Goal: Task Accomplishment & Management: Complete application form

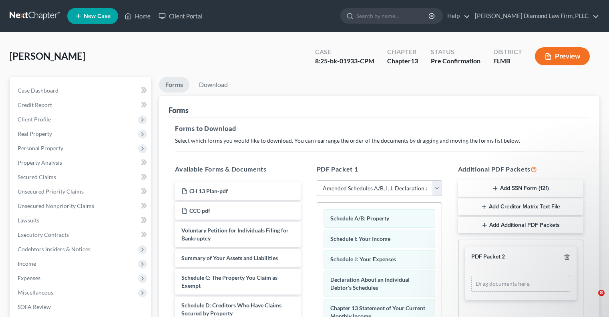
select select "7"
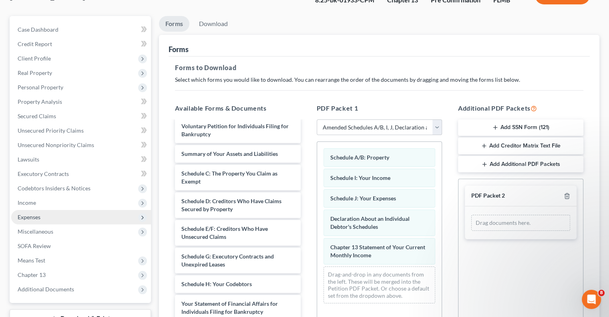
scroll to position [80, 0]
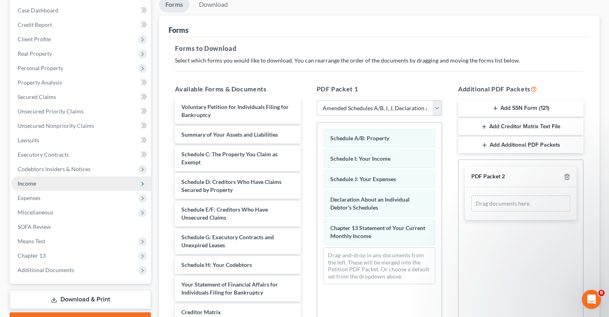
click at [36, 184] on span "Income" at bounding box center [81, 183] width 140 height 14
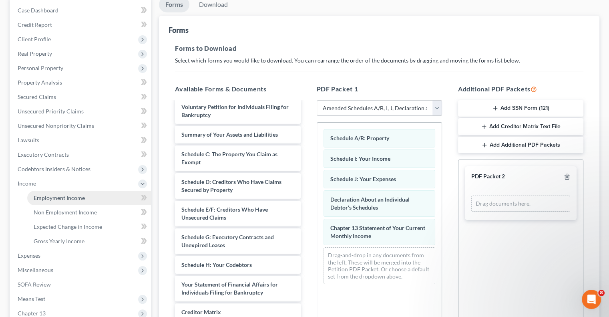
click at [83, 198] on span "Employment Income" at bounding box center [59, 197] width 51 height 7
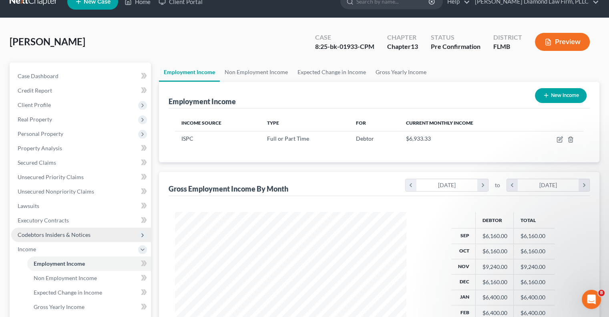
scroll to position [40, 0]
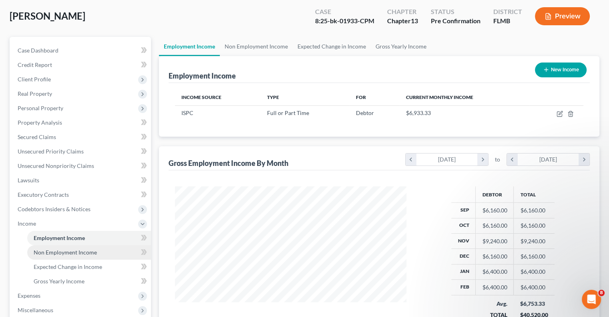
click at [77, 252] on span "Non Employment Income" at bounding box center [65, 252] width 63 height 7
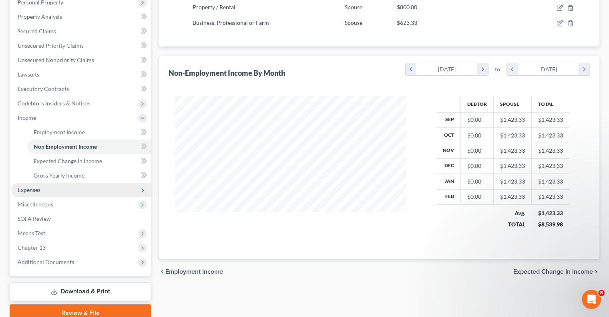
scroll to position [160, 0]
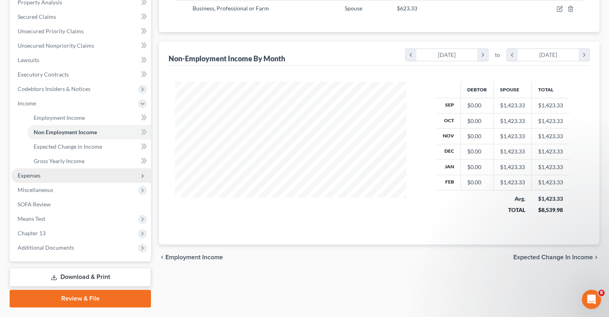
click at [30, 175] on span "Expenses" at bounding box center [29, 175] width 23 height 7
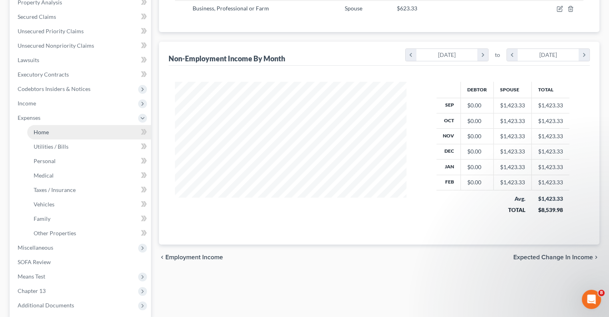
click at [42, 132] on span "Home" at bounding box center [41, 132] width 15 height 7
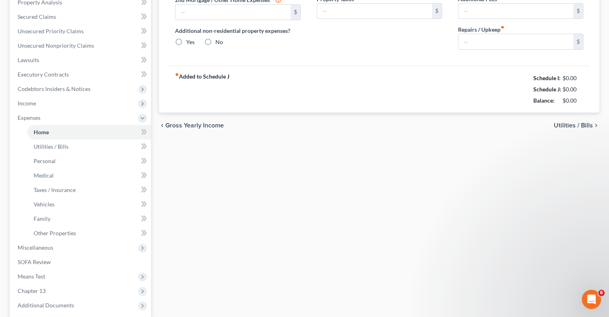
scroll to position [14, 0]
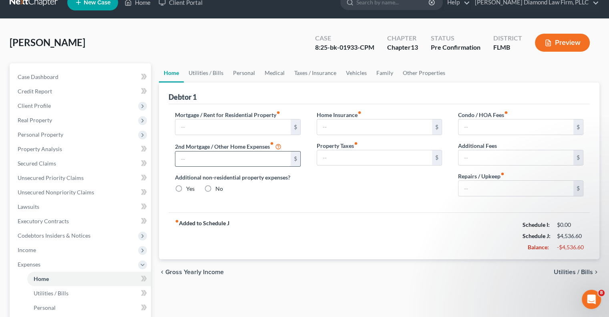
type input "2,206.60"
type input "0.00"
radio input "true"
type input "0.00"
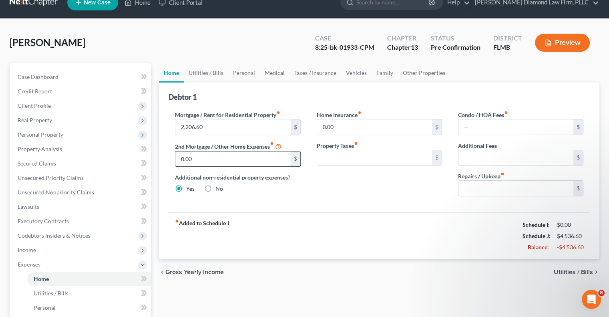
type input "0.00"
type input "50.00"
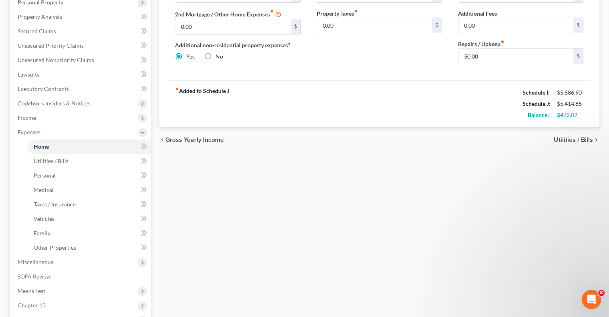
scroll to position [160, 0]
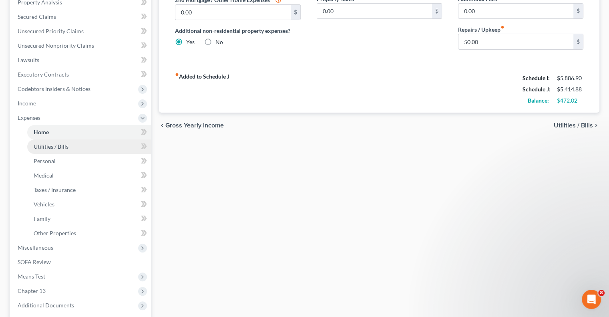
click at [40, 149] on span "Utilities / Bills" at bounding box center [51, 146] width 35 height 7
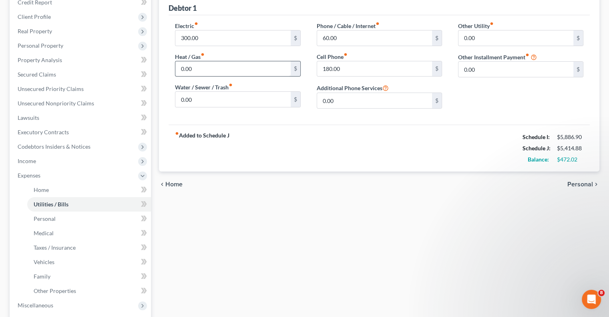
scroll to position [120, 0]
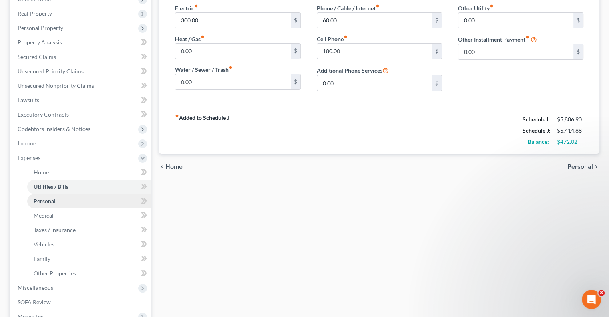
click at [46, 198] on span "Personal" at bounding box center [45, 201] width 22 height 7
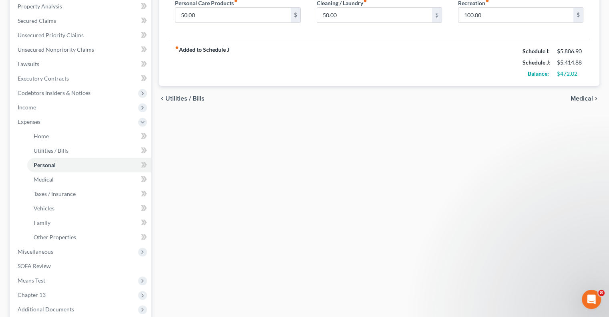
scroll to position [160, 0]
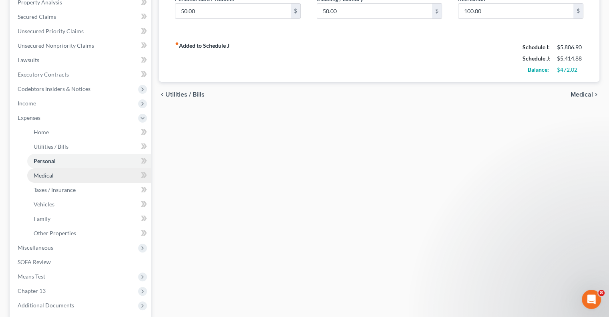
click at [40, 175] on span "Medical" at bounding box center [44, 175] width 20 height 7
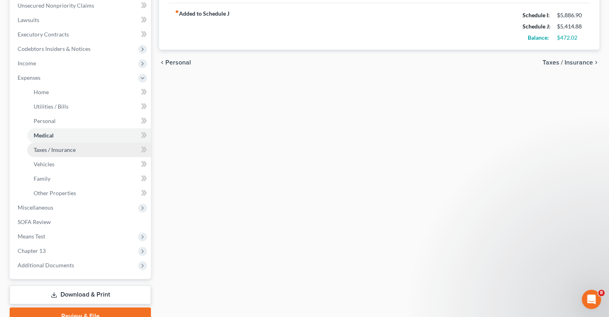
click at [46, 147] on span "Taxes / Insurance" at bounding box center [55, 149] width 42 height 7
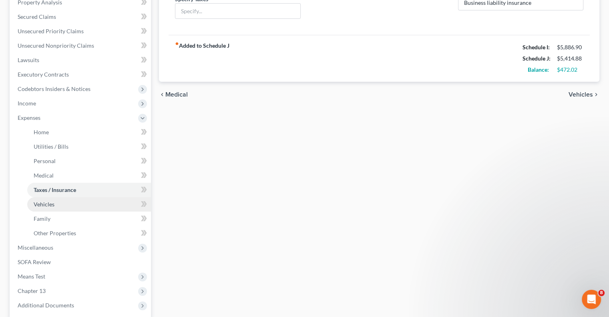
click at [46, 203] on span "Vehicles" at bounding box center [44, 204] width 21 height 7
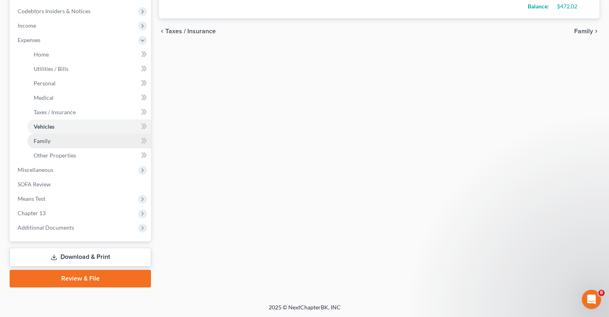
click at [46, 137] on span "Family" at bounding box center [42, 140] width 17 height 7
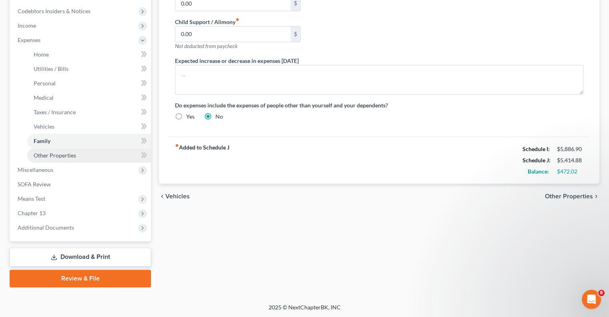
click at [57, 153] on span "Other Properties" at bounding box center [55, 155] width 42 height 7
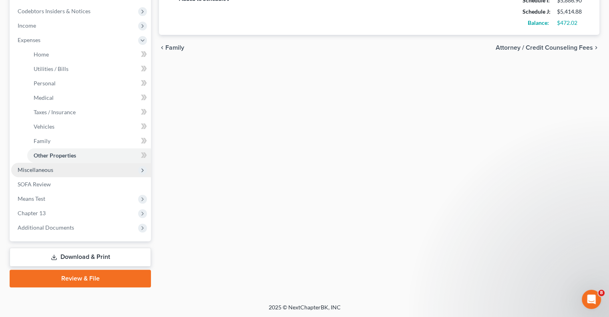
click at [18, 169] on span "Miscellaneous" at bounding box center [36, 169] width 36 height 7
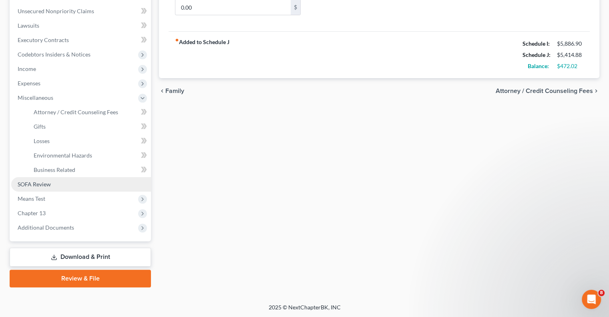
click at [43, 181] on span "SOFA Review" at bounding box center [34, 184] width 33 height 7
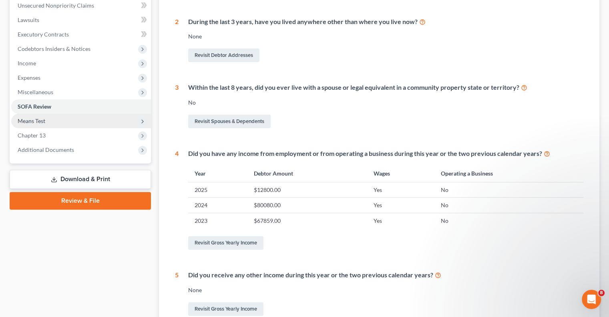
click at [30, 120] on span "Means Test" at bounding box center [32, 120] width 28 height 7
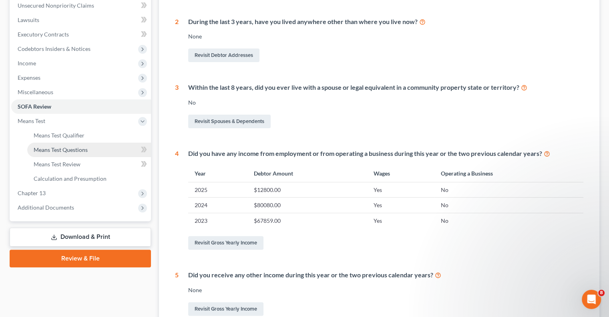
click at [79, 151] on span "Means Test Questions" at bounding box center [61, 149] width 54 height 7
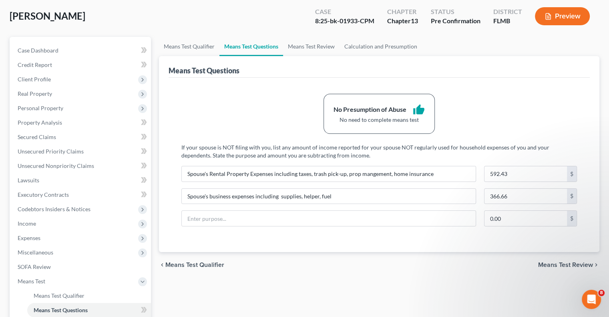
scroll to position [120, 0]
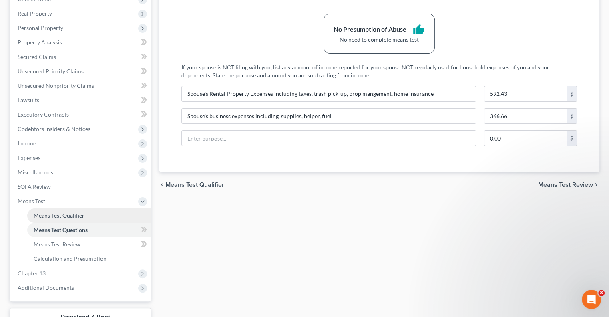
click at [58, 215] on span "Means Test Qualifier" at bounding box center [59, 215] width 51 height 7
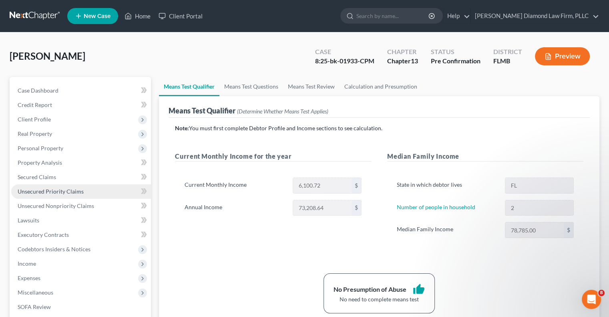
click at [47, 193] on span "Unsecured Priority Claims" at bounding box center [51, 191] width 66 height 7
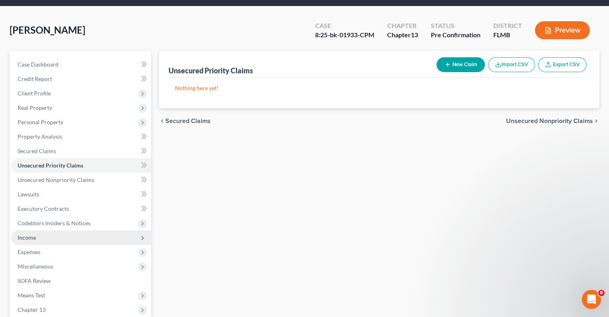
scroll to position [40, 0]
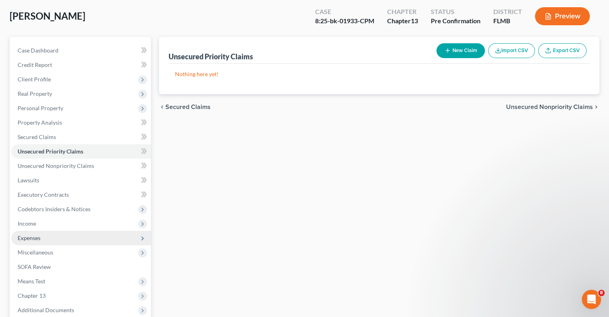
click at [36, 240] on span "Expenses" at bounding box center [29, 237] width 23 height 7
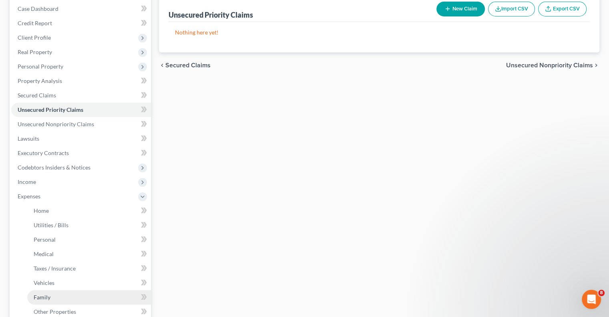
scroll to position [120, 0]
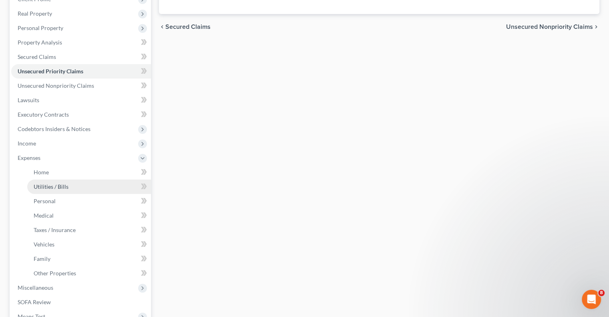
click at [41, 190] on link "Utilities / Bills" at bounding box center [89, 186] width 124 height 14
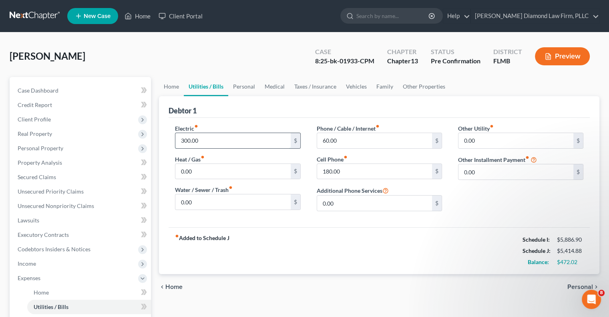
click at [191, 136] on input "300.00" at bounding box center [232, 140] width 115 height 15
type input "400.00"
click at [263, 278] on div "chevron_left Home Personal chevron_right" at bounding box center [379, 287] width 441 height 26
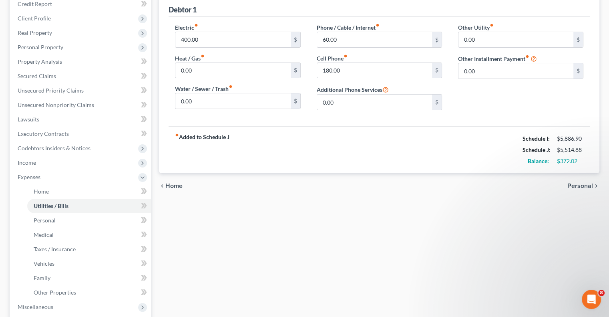
scroll to position [120, 0]
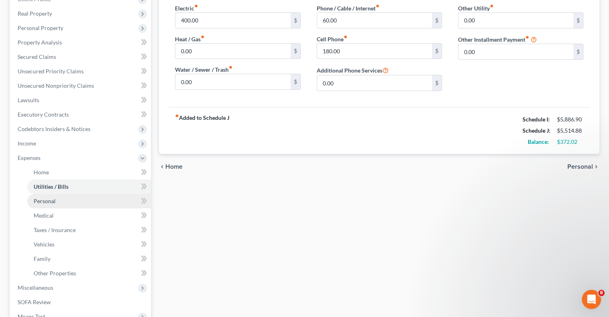
click at [40, 202] on span "Personal" at bounding box center [45, 201] width 22 height 7
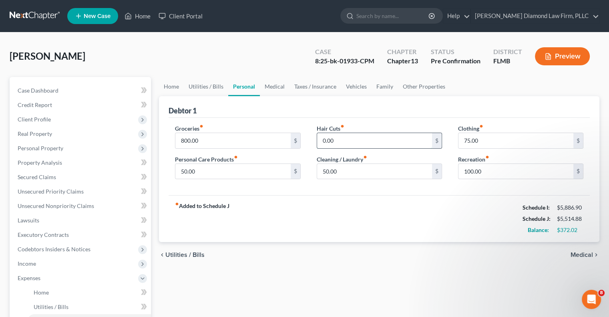
click at [345, 137] on input "0.00" at bounding box center [374, 140] width 115 height 15
type input "150"
click at [311, 310] on div "Home Utilities / Bills Personal Medical Taxes / Insurance Vehicles Family Other…" at bounding box center [379, 301] width 449 height 448
click at [225, 177] on input "50.00" at bounding box center [232, 171] width 115 height 15
type input "75"
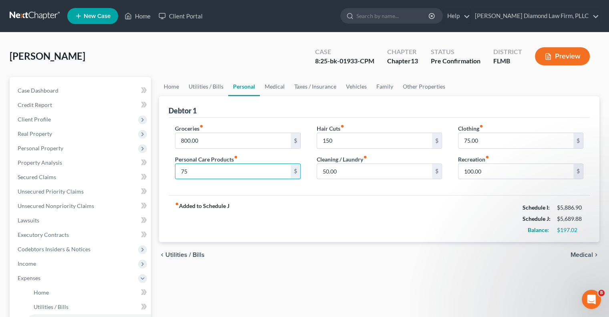
click at [245, 308] on div "Home Utilities / Bills Personal Medical Taxes / Insurance Vehicles Family Other…" at bounding box center [379, 301] width 449 height 448
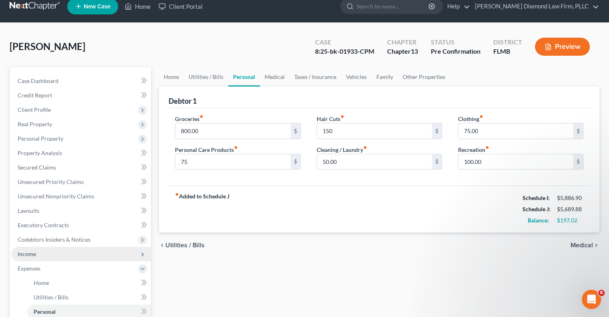
scroll to position [80, 0]
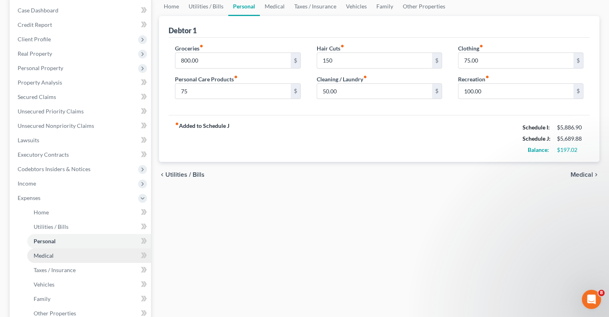
click at [49, 258] on link "Medical" at bounding box center [89, 255] width 124 height 14
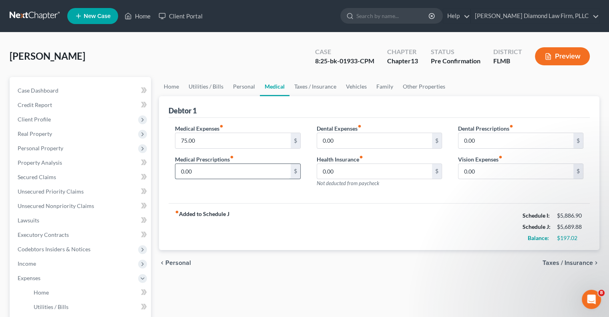
click at [204, 170] on input "0.00" at bounding box center [232, 171] width 115 height 15
click at [243, 200] on div "Medical Expenses fiber_manual_record 75.00 $ Medical Prescriptions fiber_manual…" at bounding box center [379, 161] width 421 height 86
click at [268, 210] on div "fiber_manual_record Added to Schedule J Schedule I: $5,886.90 Schedule J: $5,73…" at bounding box center [379, 226] width 421 height 47
click at [206, 199] on div "Medical Expenses fiber_manual_record 75.00 $ Medical Prescriptions fiber_manual…" at bounding box center [379, 161] width 421 height 86
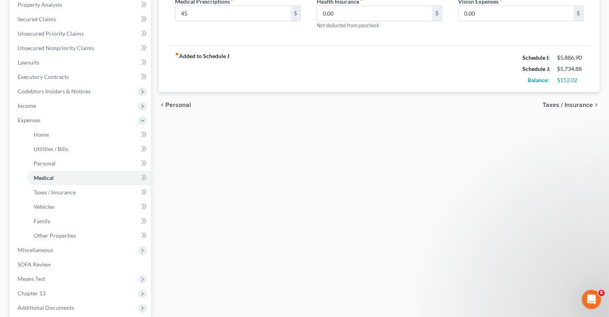
scroll to position [118, 0]
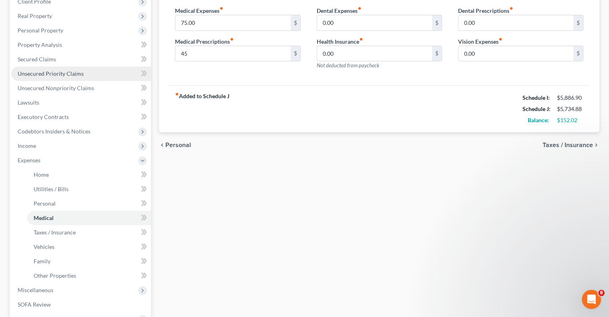
click at [48, 77] on link "Unsecured Priority Claims" at bounding box center [81, 74] width 140 height 14
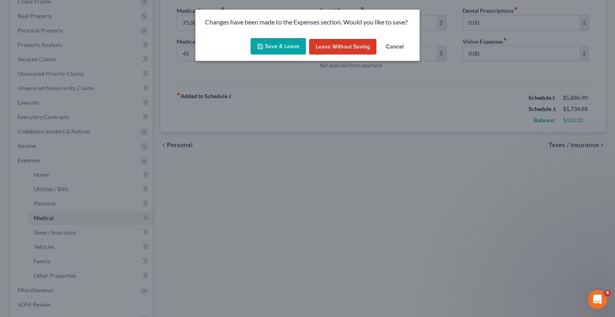
click at [275, 49] on button "Save & Leave" at bounding box center [278, 46] width 55 height 17
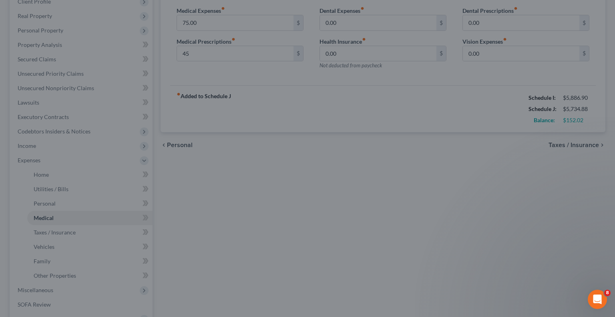
type input "45.00"
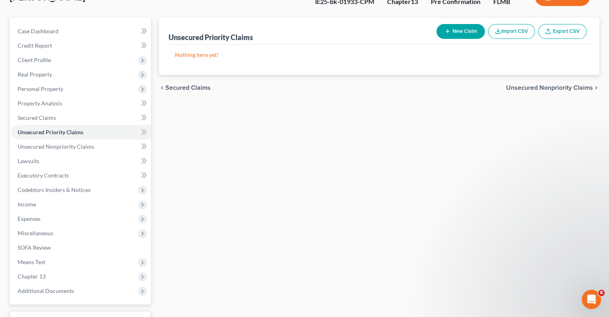
scroll to position [40, 0]
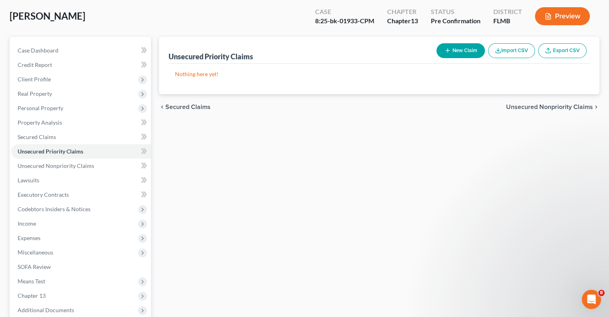
drag, startPoint x: 539, startPoint y: 267, endPoint x: 545, endPoint y: 250, distance: 18.1
drag, startPoint x: 545, startPoint y: 250, endPoint x: 259, endPoint y: 234, distance: 286.5
click at [259, 234] on div "Unsecured Priority Claims New Claim Import CSV Export CSV Nothing here yet! Pre…" at bounding box center [379, 203] width 449 height 333
click at [46, 166] on span "Unsecured Nonpriority Claims" at bounding box center [56, 165] width 77 height 7
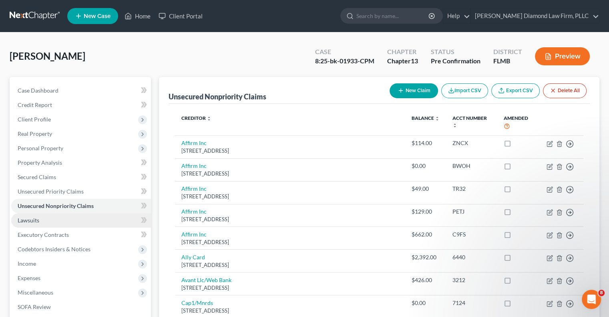
click at [21, 220] on span "Lawsuits" at bounding box center [29, 220] width 22 height 7
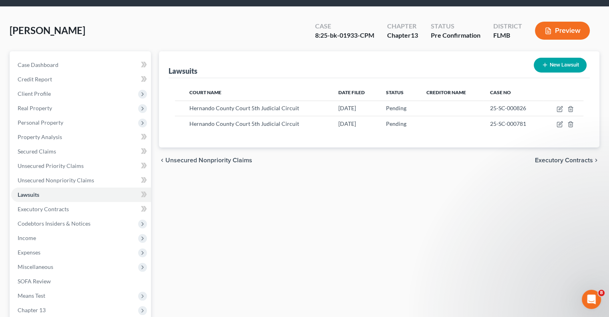
scroll to position [40, 0]
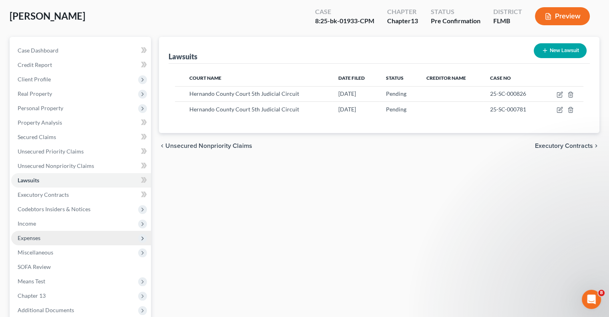
click at [26, 240] on span "Expenses" at bounding box center [29, 237] width 23 height 7
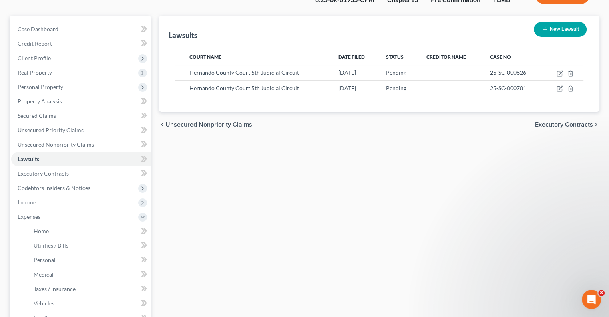
scroll to position [80, 0]
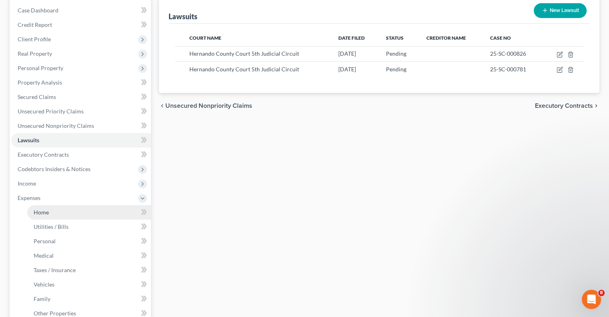
click at [45, 212] on span "Home" at bounding box center [41, 212] width 15 height 7
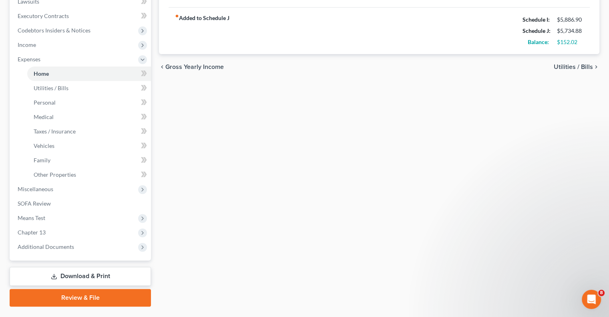
scroll to position [238, 0]
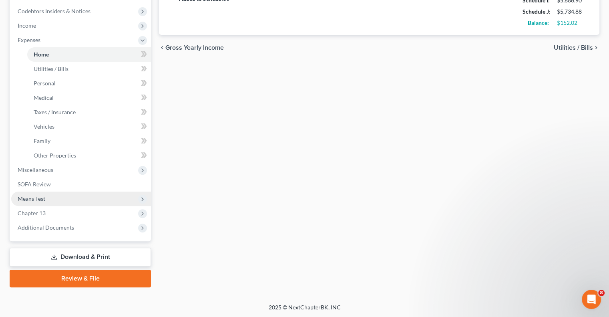
drag, startPoint x: 24, startPoint y: 197, endPoint x: 63, endPoint y: 192, distance: 40.0
click at [24, 197] on span "Means Test" at bounding box center [32, 198] width 28 height 7
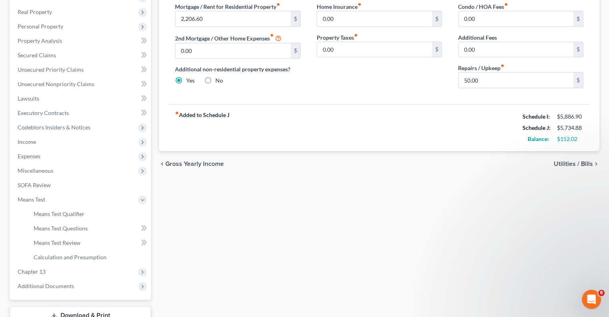
scroll to position [140, 0]
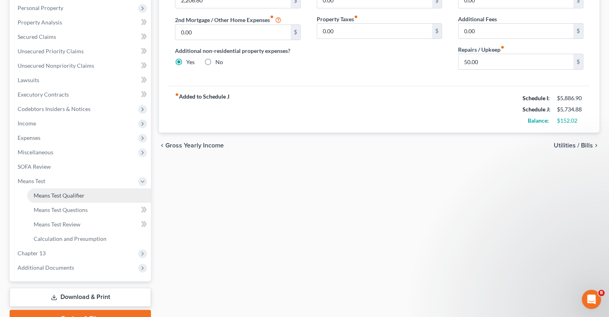
click at [57, 197] on span "Means Test Qualifier" at bounding box center [59, 195] width 51 height 7
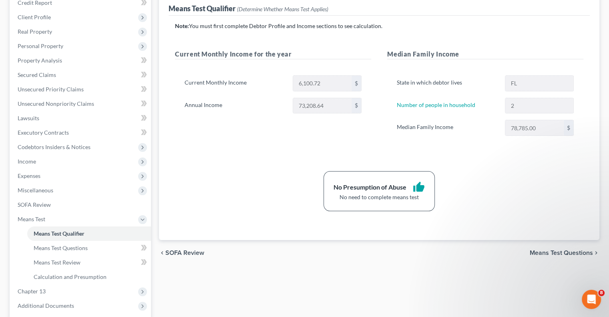
scroll to position [120, 0]
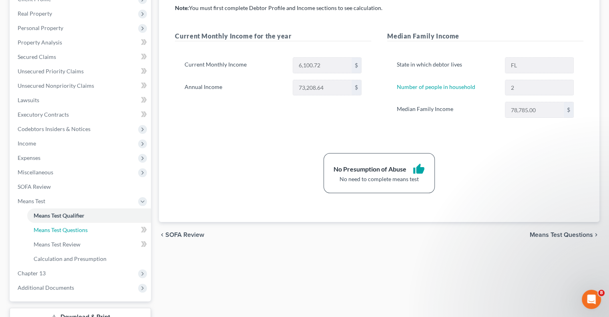
drag, startPoint x: 61, startPoint y: 227, endPoint x: 198, endPoint y: 210, distance: 138.5
click at [61, 226] on span "Means Test Questions" at bounding box center [61, 229] width 54 height 7
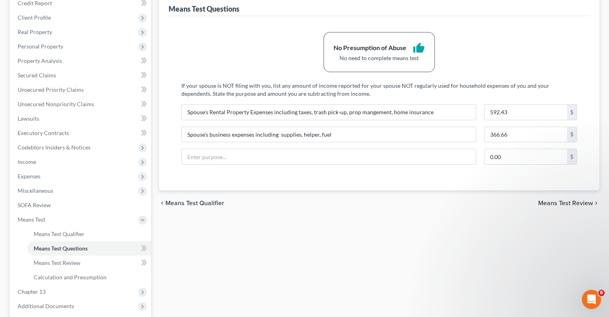
scroll to position [120, 0]
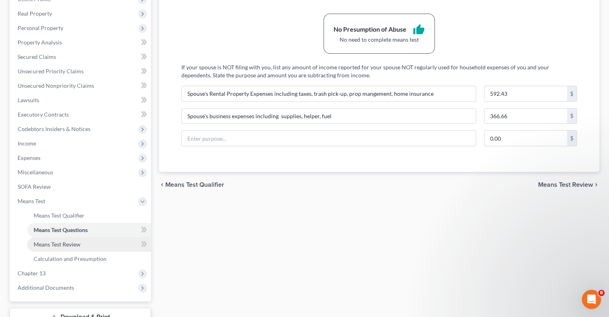
click at [61, 245] on span "Means Test Review" at bounding box center [57, 244] width 47 height 7
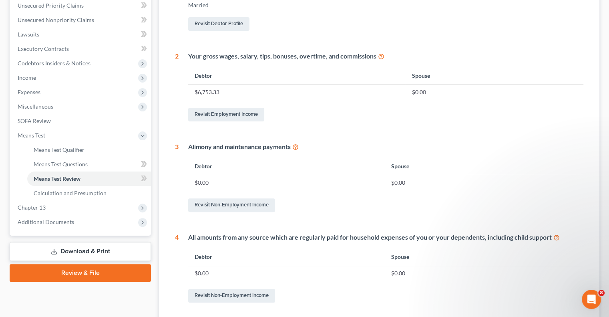
scroll to position [200, 0]
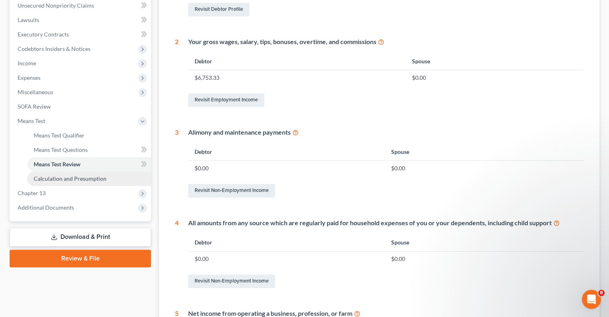
click at [66, 177] on span "Calculation and Presumption" at bounding box center [70, 178] width 73 height 7
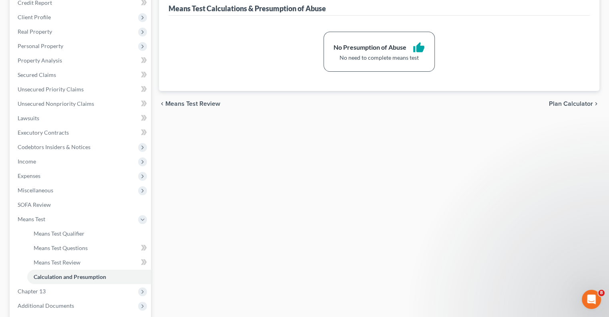
scroll to position [120, 0]
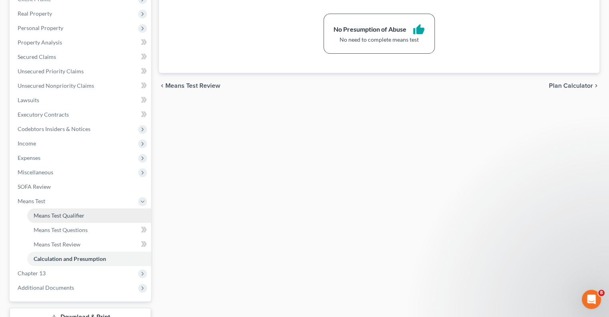
click at [69, 216] on span "Means Test Qualifier" at bounding box center [59, 215] width 51 height 7
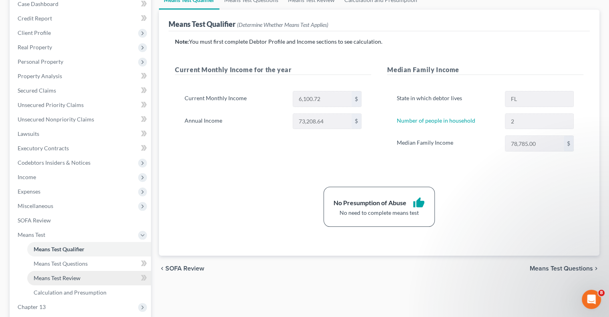
scroll to position [100, 0]
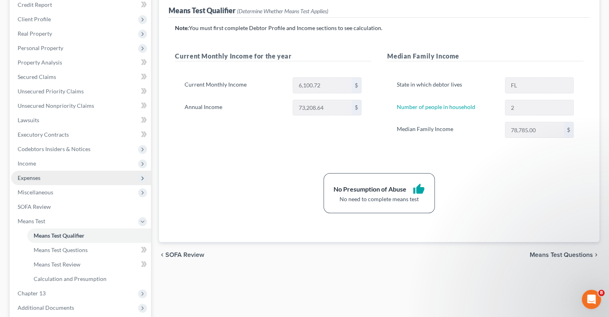
click at [30, 182] on span "Expenses" at bounding box center [81, 178] width 140 height 14
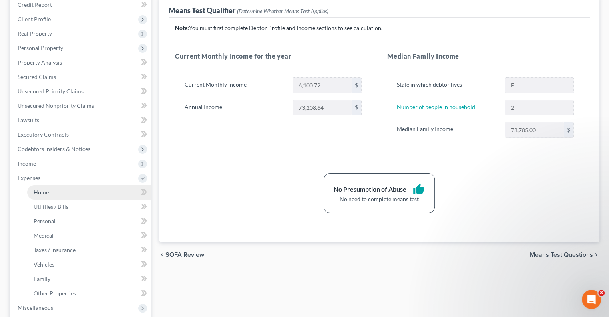
click at [40, 193] on span "Home" at bounding box center [41, 192] width 15 height 7
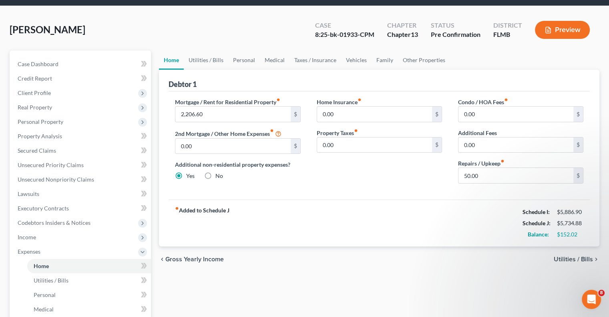
scroll to position [40, 0]
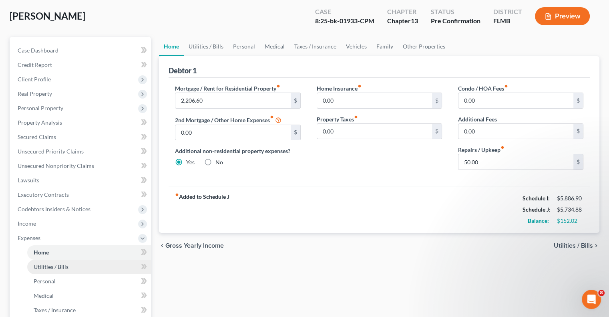
click at [50, 265] on span "Utilities / Bills" at bounding box center [51, 266] width 35 height 7
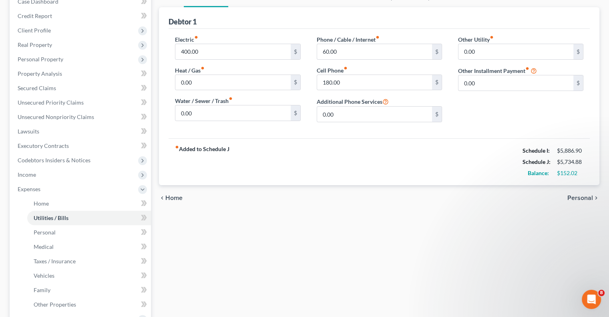
scroll to position [80, 0]
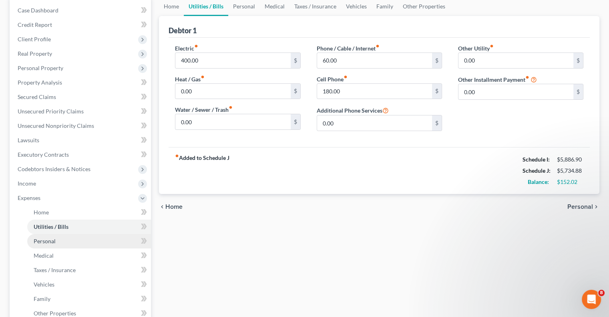
click at [37, 246] on link "Personal" at bounding box center [89, 241] width 124 height 14
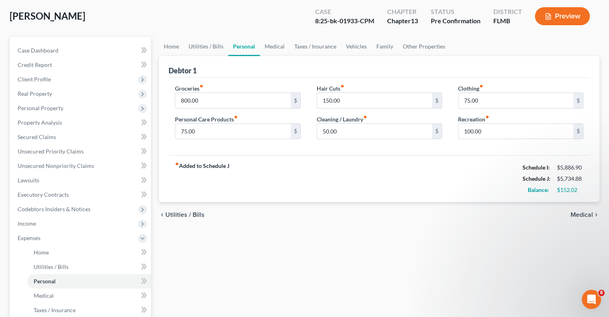
scroll to position [80, 0]
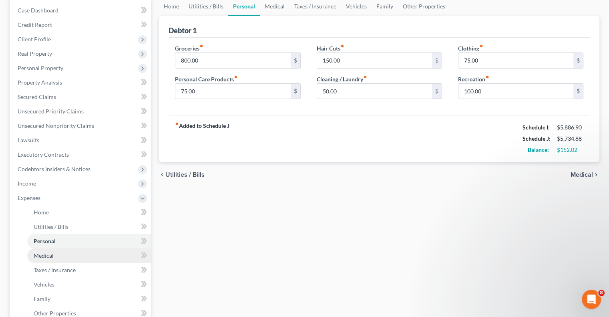
click at [39, 259] on link "Medical" at bounding box center [89, 255] width 124 height 14
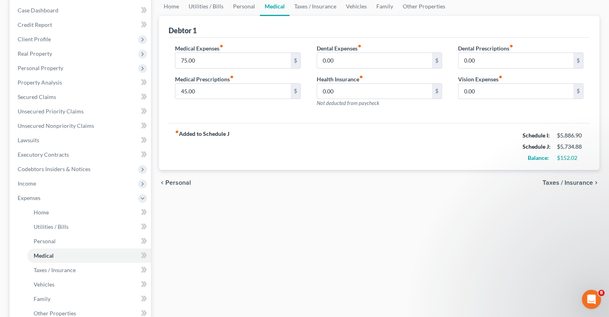
scroll to position [120, 0]
